Goal: Participate in discussion

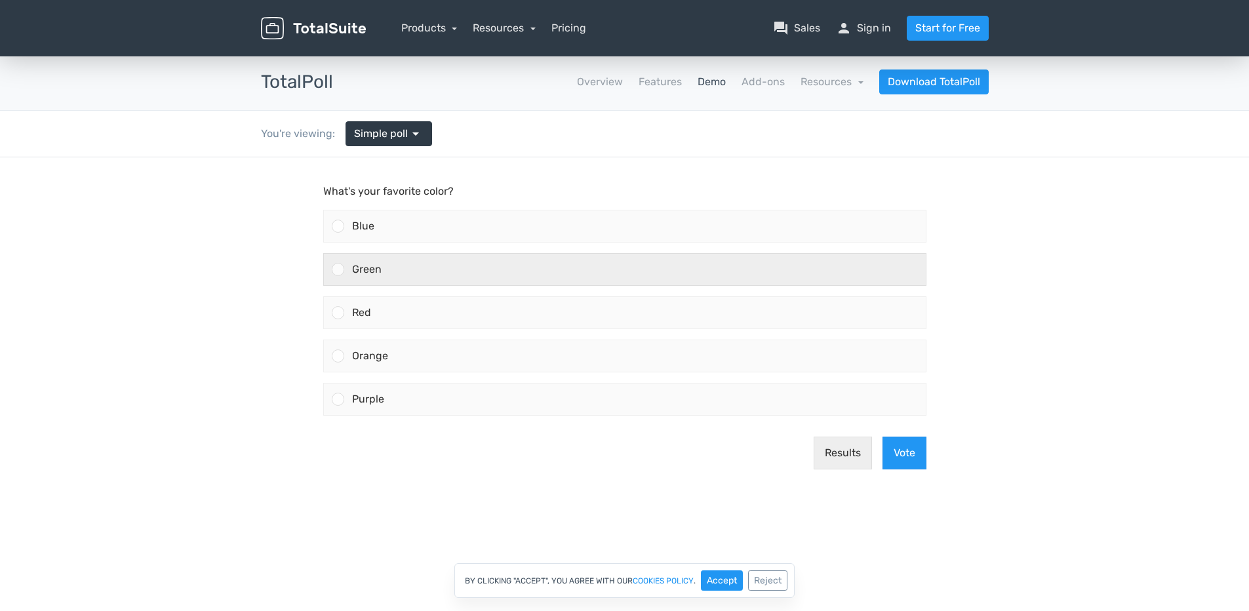
click at [402, 267] on div "Green" at bounding box center [634, 269] width 581 height 31
click at [338, 269] on input "Green" at bounding box center [338, 269] width 0 height 0
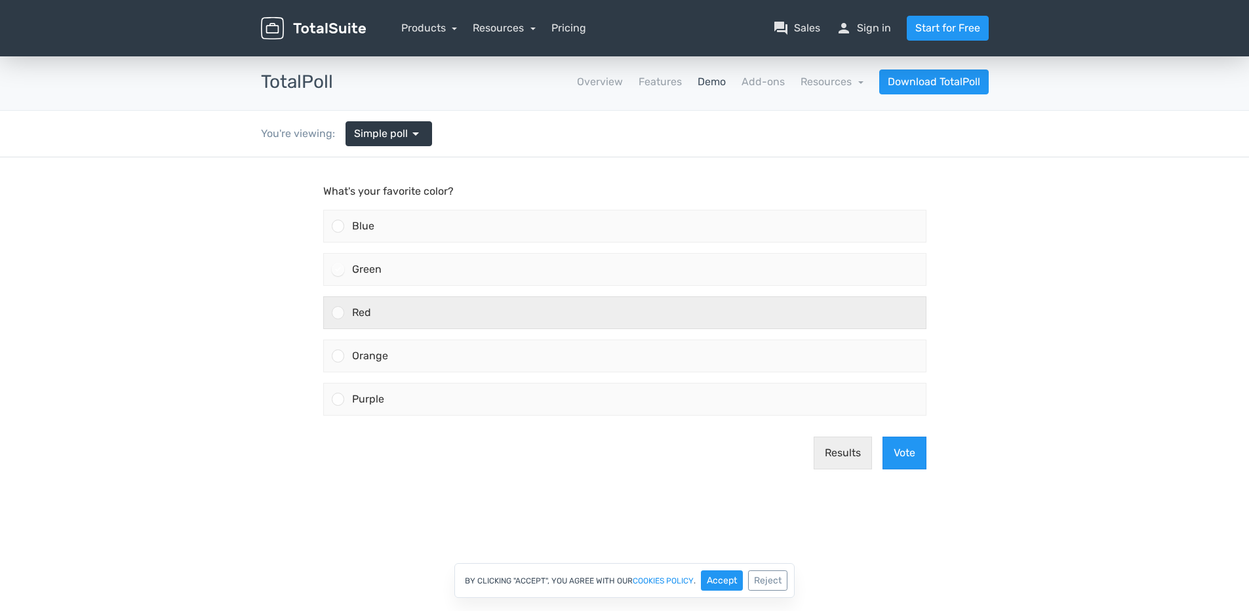
click at [382, 314] on div "Red" at bounding box center [634, 312] width 581 height 31
click at [338, 313] on input "Red" at bounding box center [338, 313] width 0 height 0
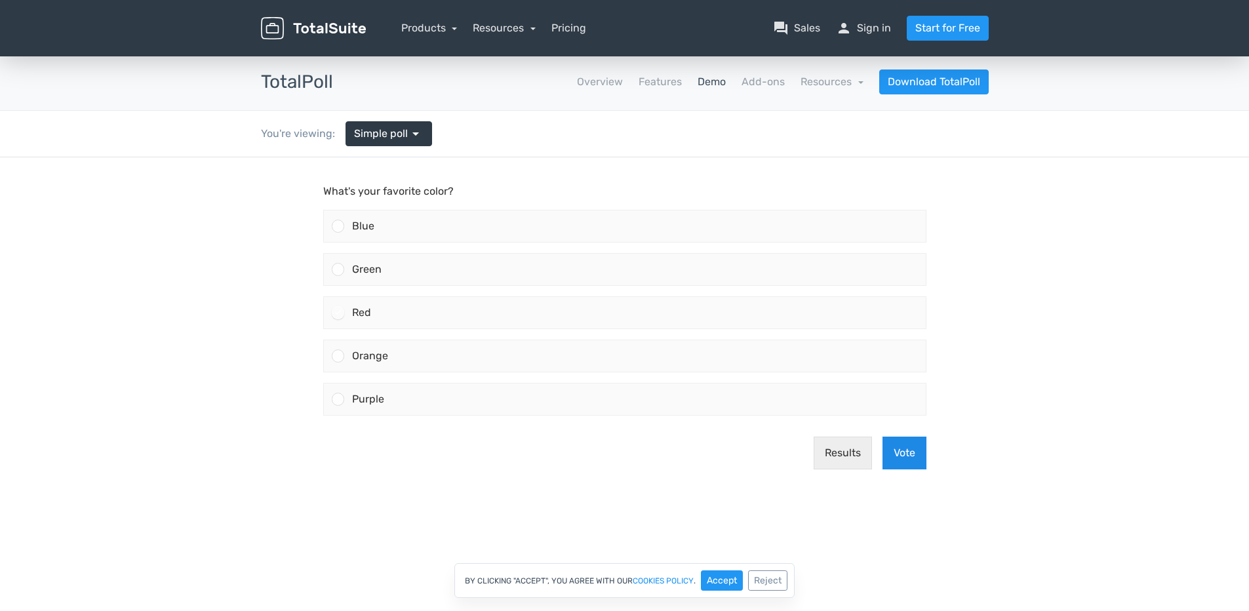
click at [903, 452] on button "Vote" at bounding box center [904, 453] width 44 height 33
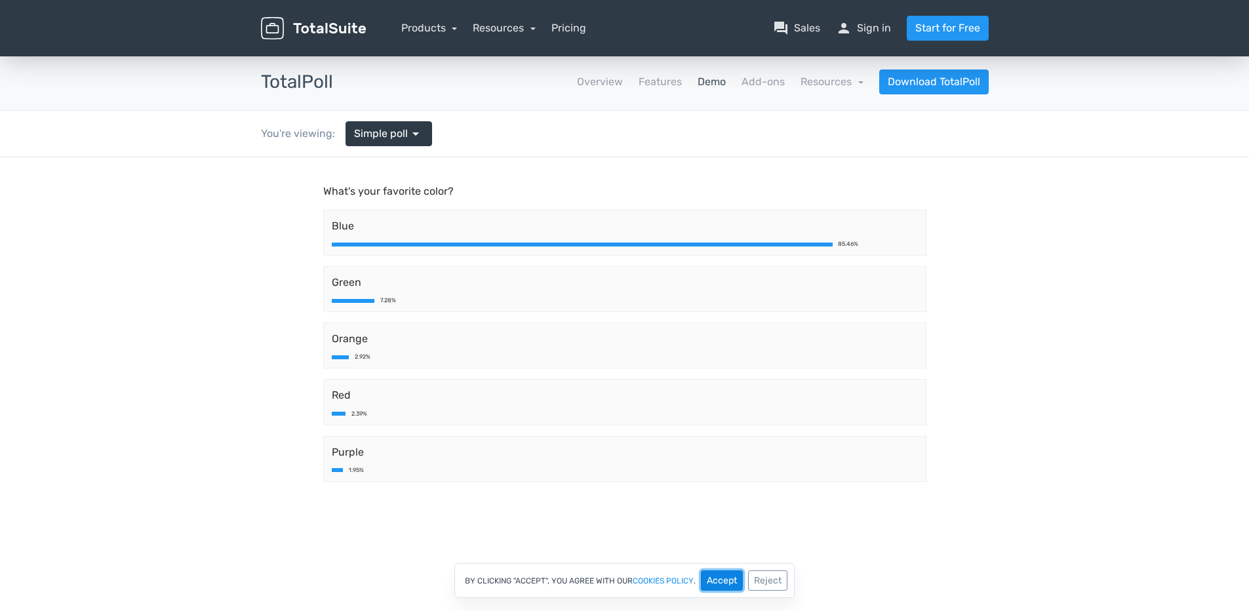
click at [729, 578] on button "Accept" at bounding box center [722, 580] width 42 height 20
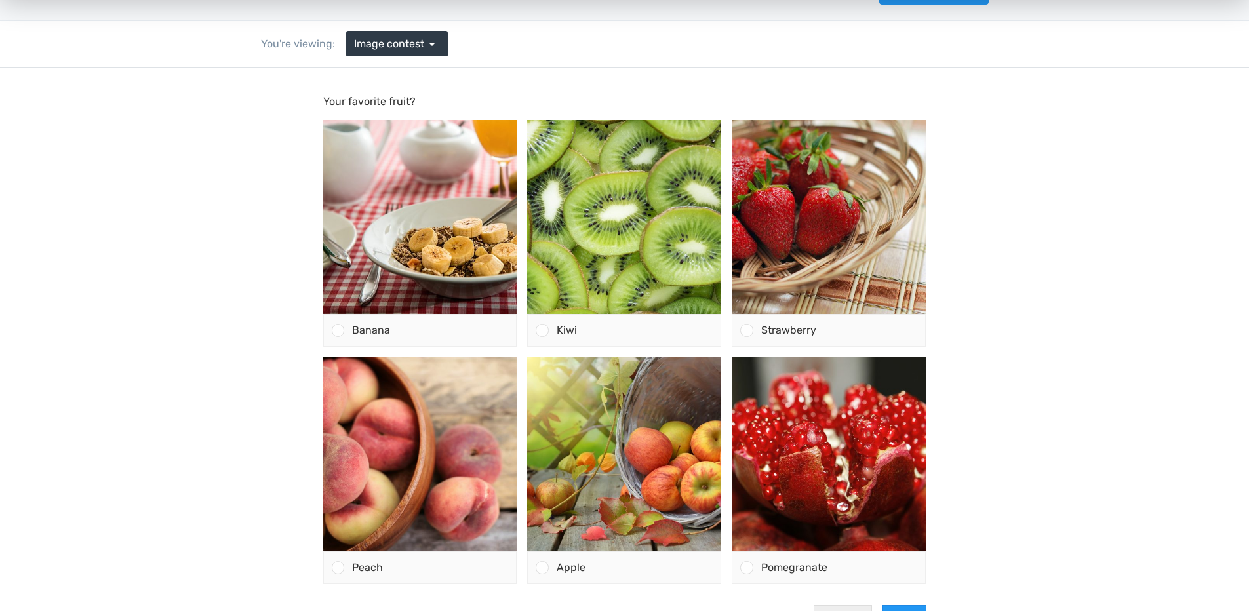
scroll to position [66, 0]
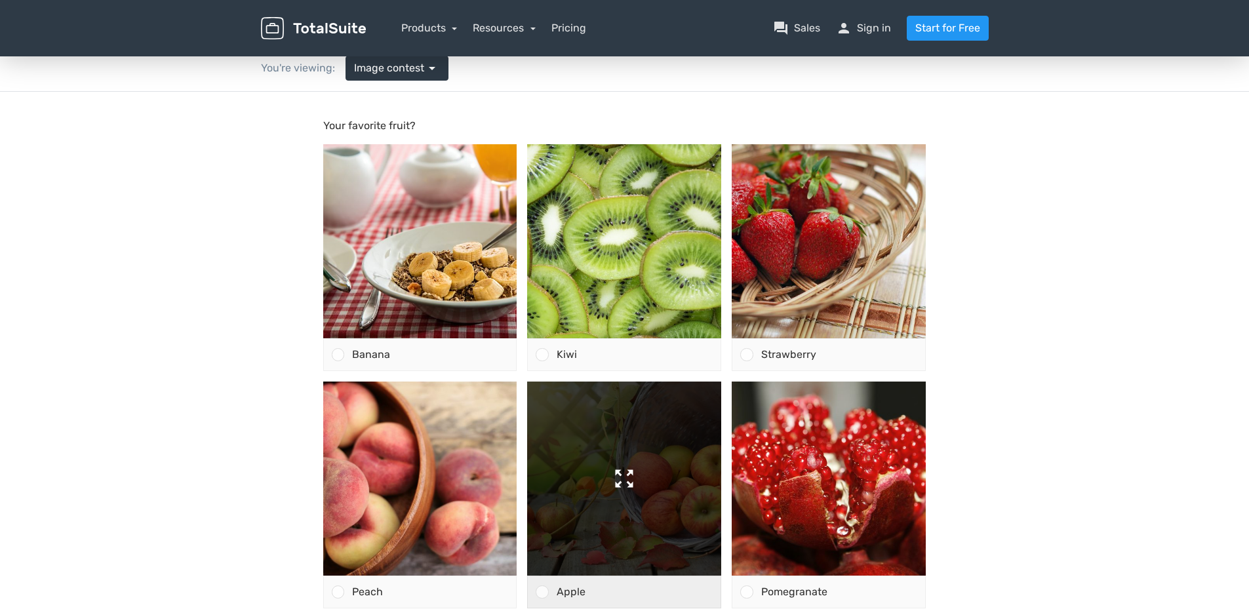
click at [657, 454] on img at bounding box center [624, 479] width 194 height 194
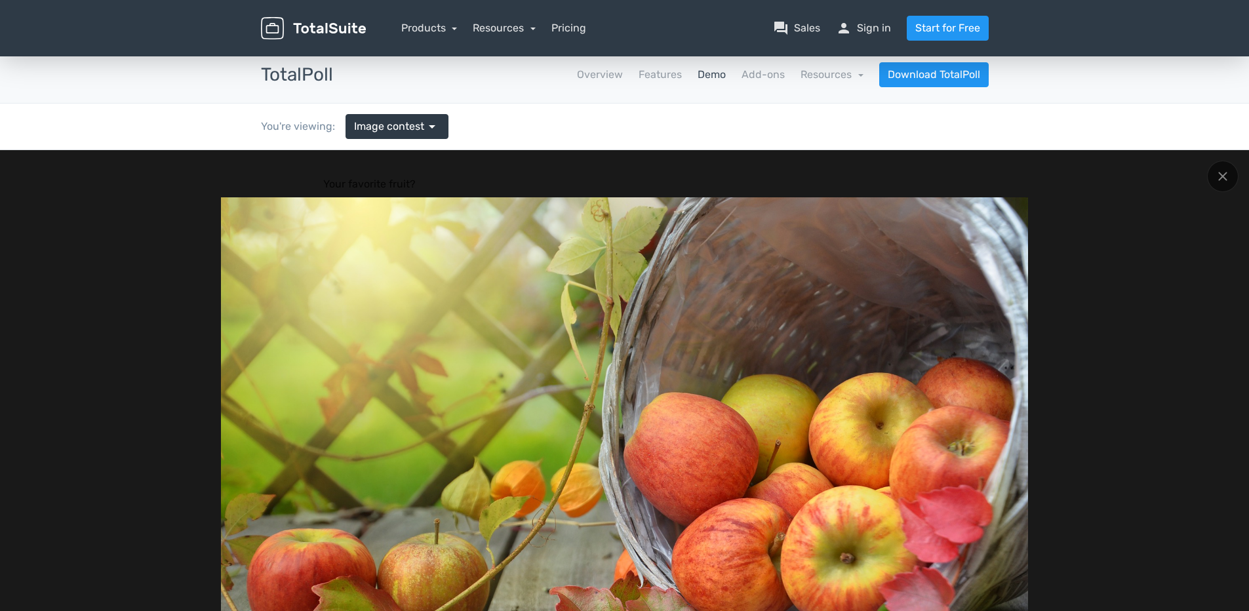
scroll to position [0, 0]
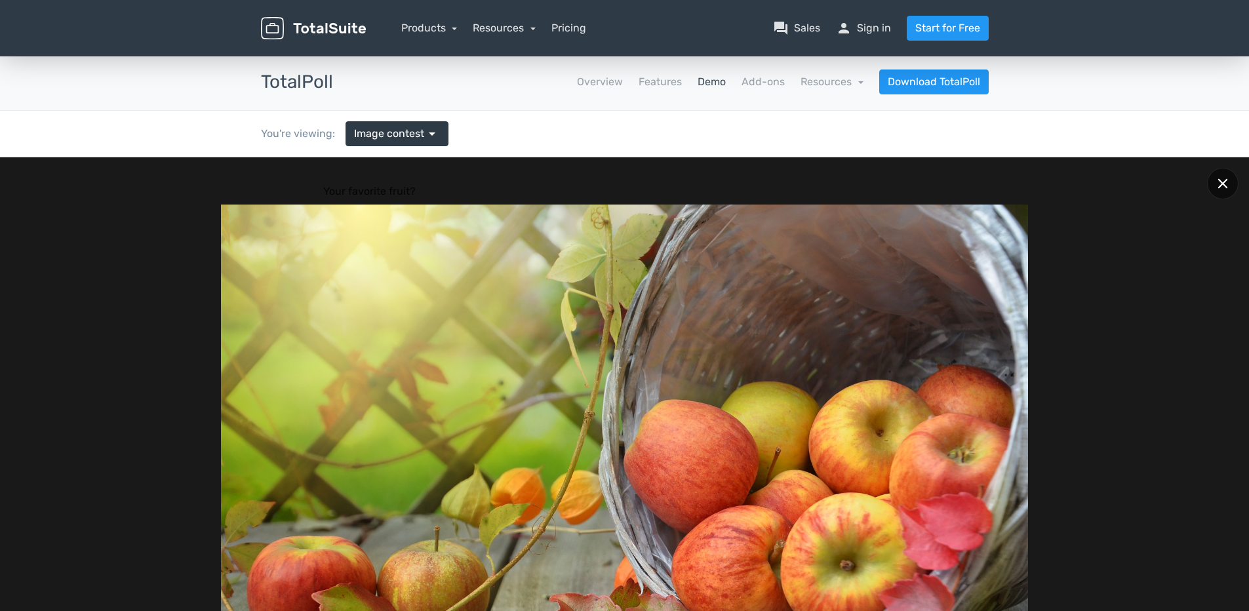
click at [1219, 175] on div at bounding box center [1222, 183] width 31 height 31
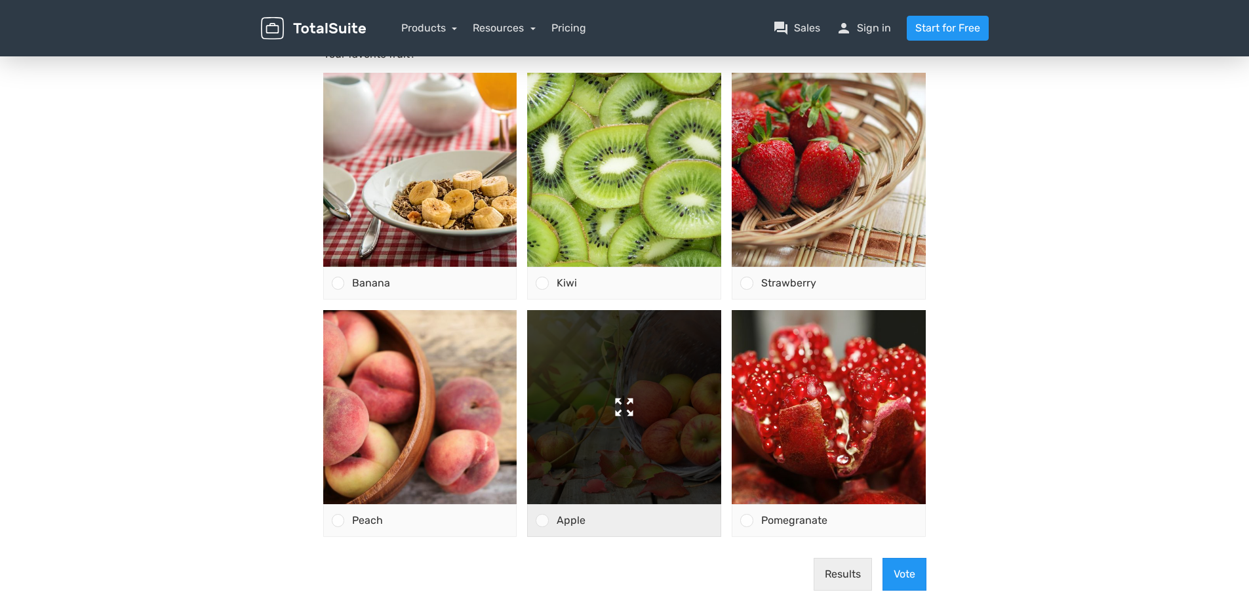
scroll to position [197, 0]
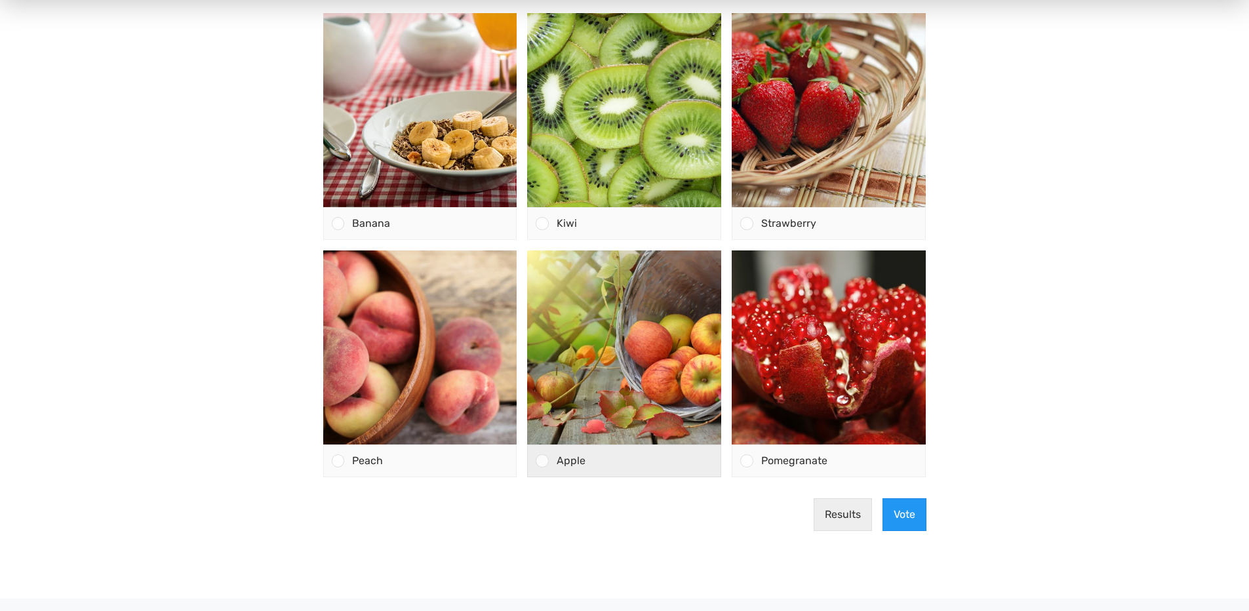
click at [544, 461] on div at bounding box center [542, 460] width 12 height 12
click at [542, 461] on input "Apple" at bounding box center [542, 461] width 0 height 0
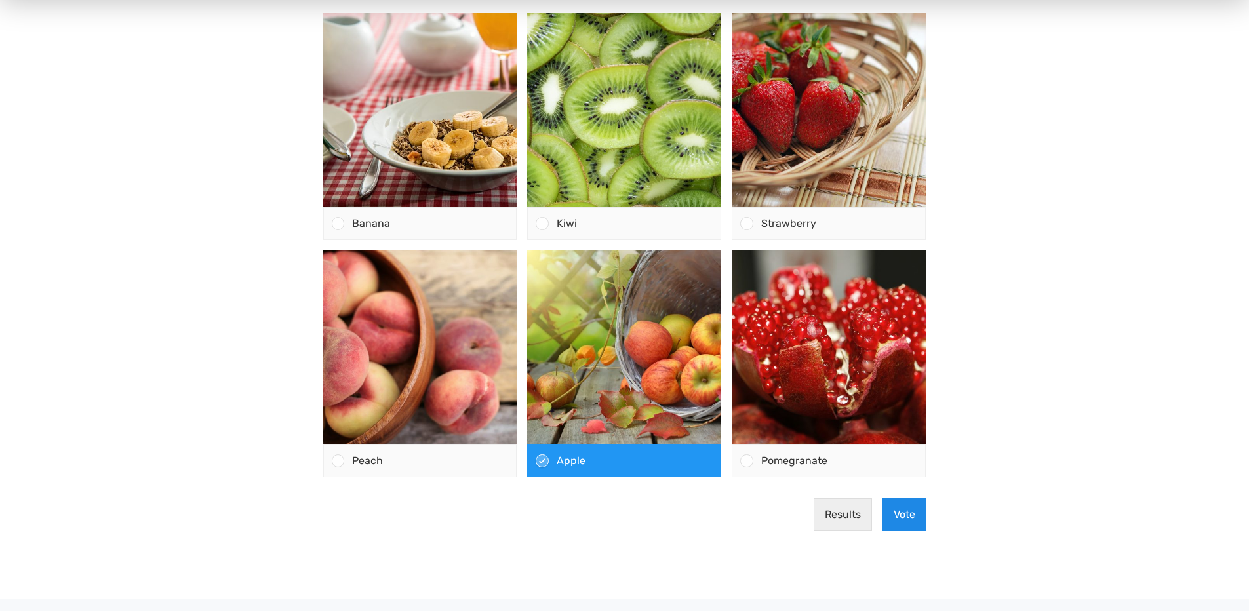
click at [906, 515] on button "Vote" at bounding box center [904, 514] width 44 height 33
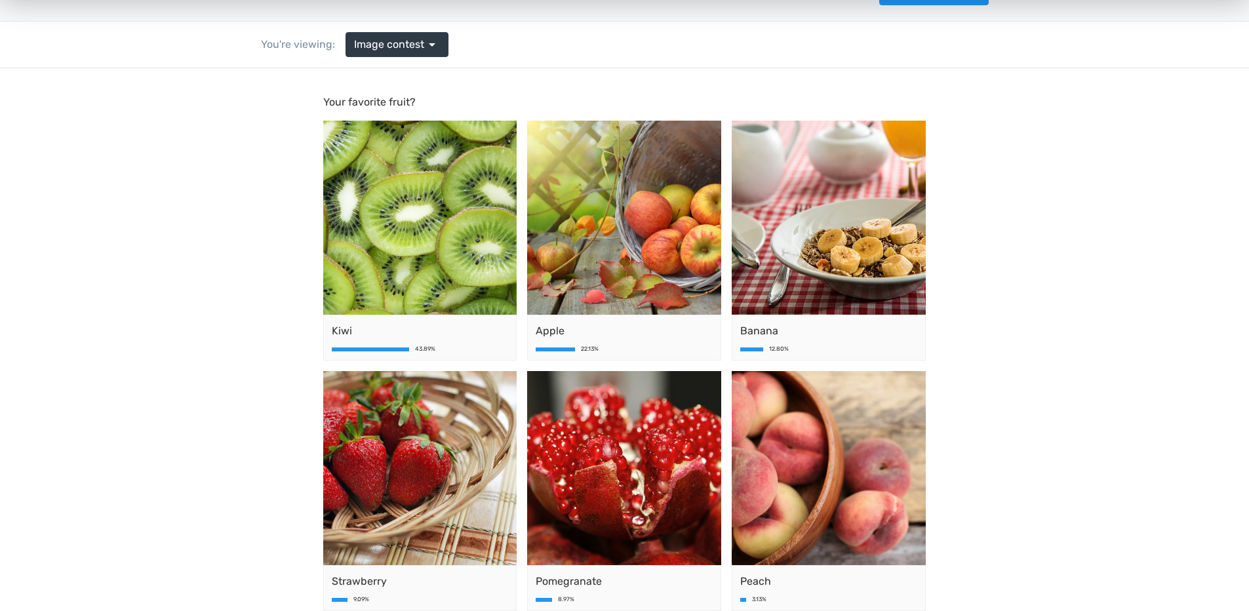
scroll to position [66, 0]
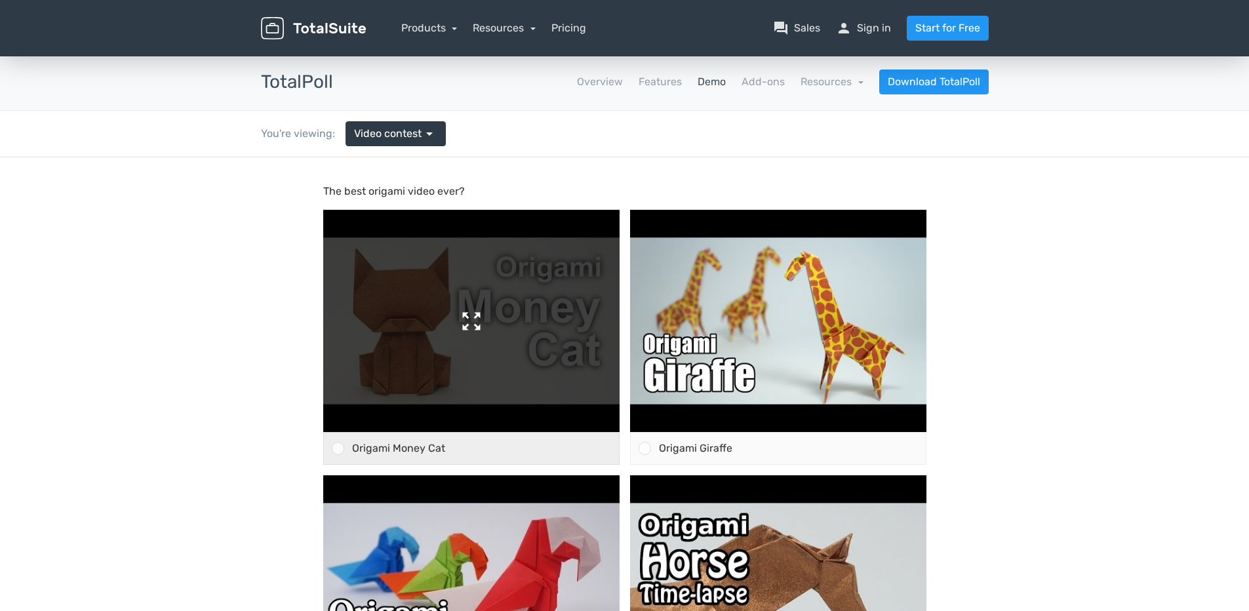
click at [480, 315] on img at bounding box center [471, 321] width 296 height 222
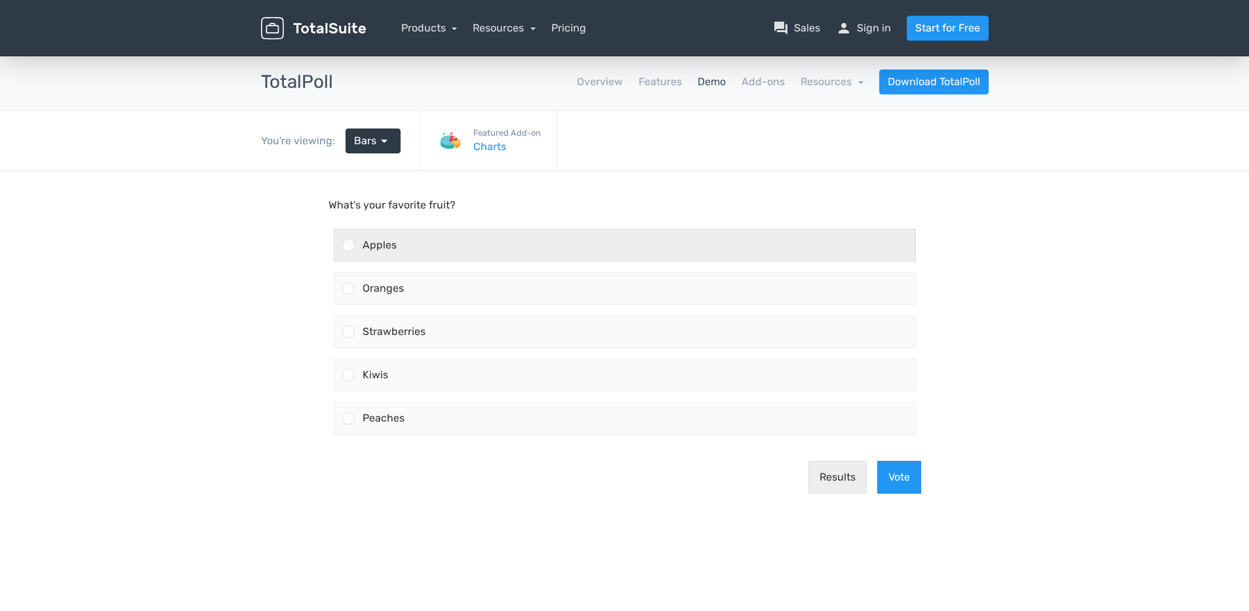
click at [351, 242] on div at bounding box center [348, 245] width 12 height 12
click at [348, 245] on input "Apples" at bounding box center [348, 245] width 0 height 0
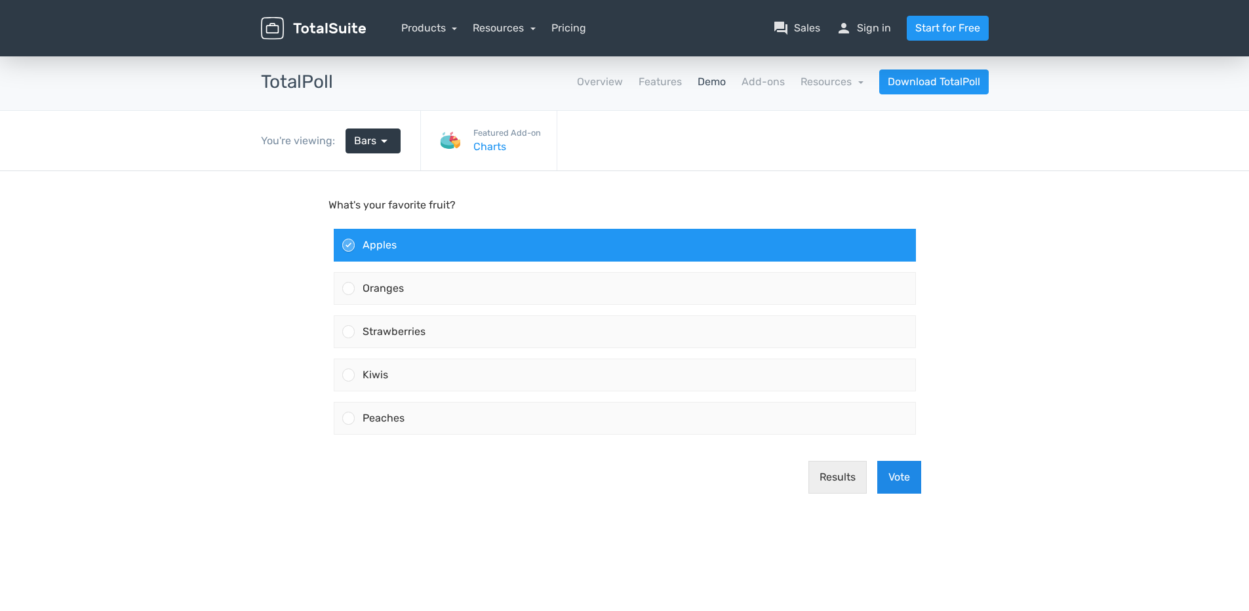
click at [892, 476] on button "Vote" at bounding box center [899, 477] width 44 height 33
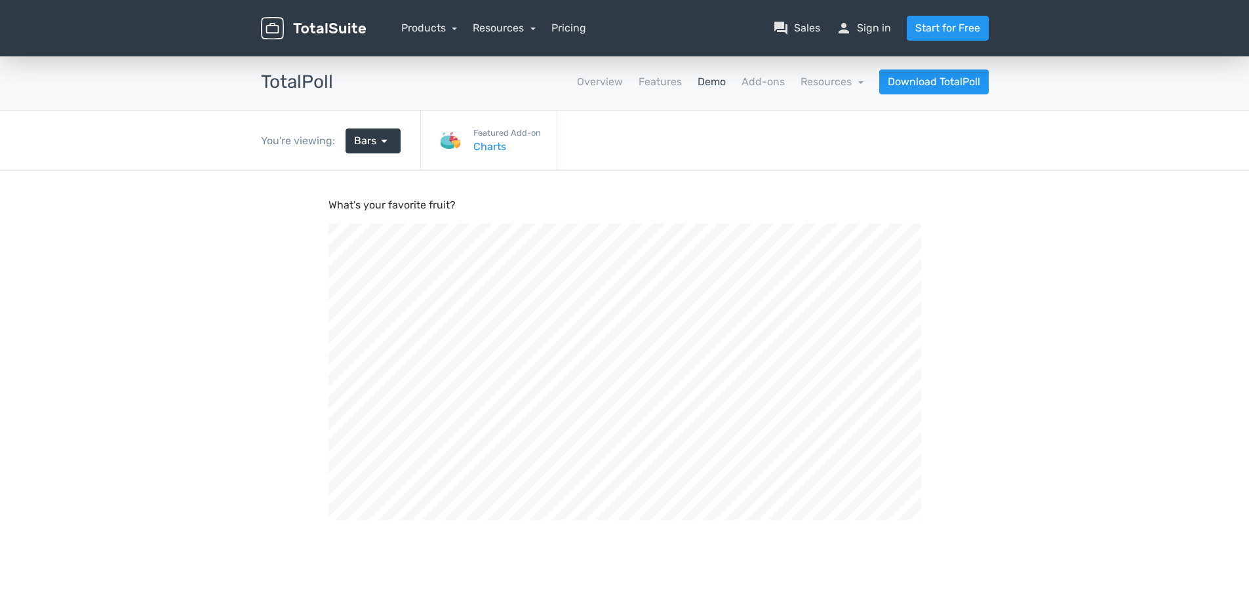
scroll to position [443, 1249]
